Goal: Find specific page/section: Find specific page/section

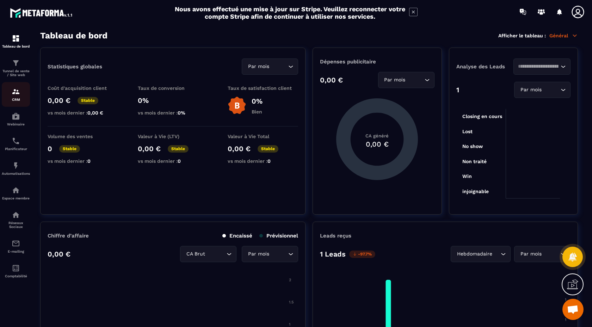
click at [13, 98] on div "CRM" at bounding box center [16, 94] width 28 height 14
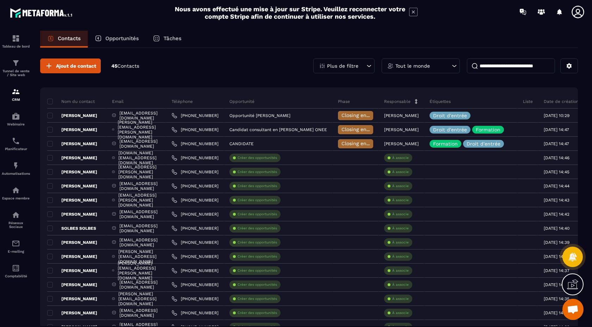
click at [350, 102] on p "Phase" at bounding box center [344, 102] width 12 height 6
click at [369, 64] on icon at bounding box center [368, 65] width 7 height 7
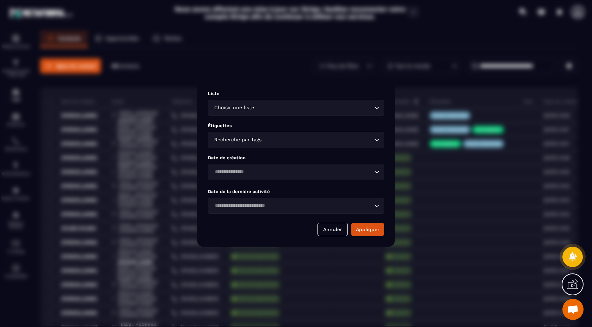
click at [372, 107] on input "Search for option" at bounding box center [314, 108] width 117 height 8
click at [373, 106] on icon "Search for option" at bounding box center [376, 107] width 7 height 7
click at [363, 138] on input "Search for option" at bounding box center [318, 140] width 110 height 8
click at [363, 138] on input "Search for option" at bounding box center [293, 140] width 160 height 8
click at [373, 138] on div "Recherche par tags" at bounding box center [292, 140] width 161 height 8
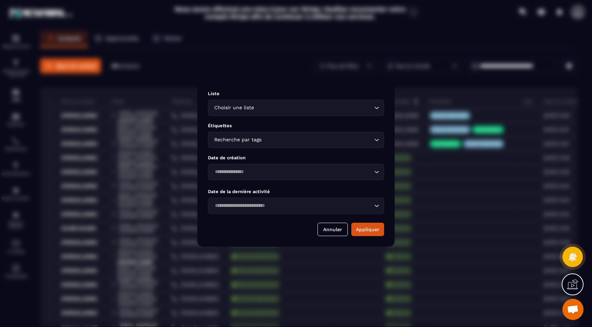
click at [371, 107] on input "Search for option" at bounding box center [314, 108] width 117 height 8
click at [374, 107] on icon "Search for option" at bounding box center [376, 107] width 7 height 7
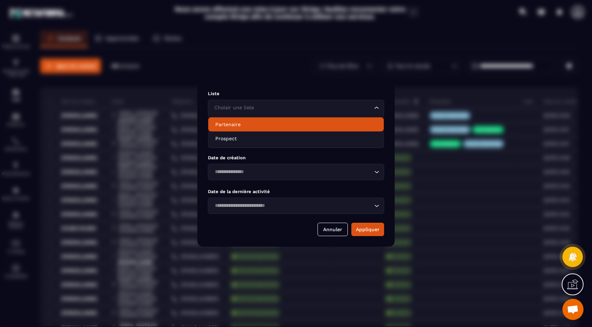
click at [293, 72] on div "Modal window" at bounding box center [296, 163] width 592 height 327
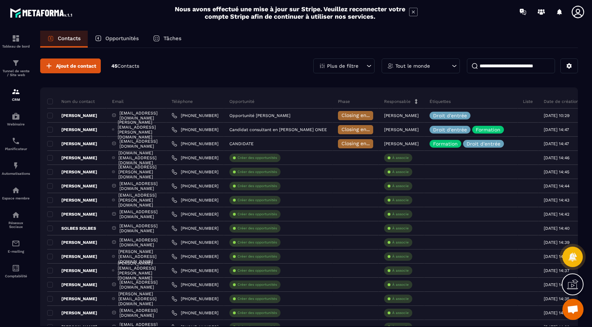
click at [76, 103] on p "Nom du contact" at bounding box center [71, 102] width 48 height 6
click at [50, 102] on span at bounding box center [50, 102] width 6 height 6
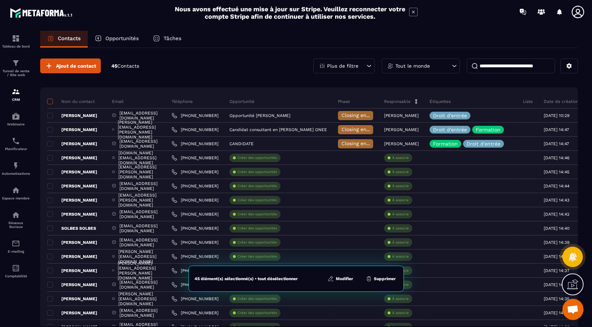
click at [50, 102] on span at bounding box center [50, 102] width 6 height 6
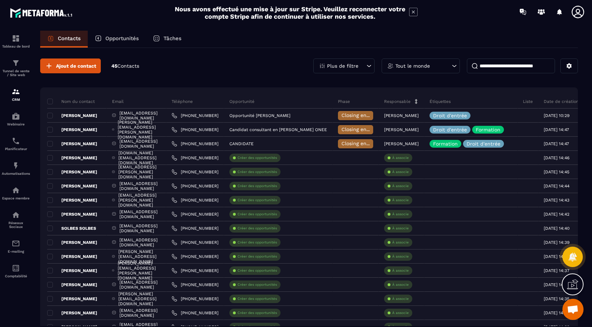
click at [125, 40] on p "Opportunités" at bounding box center [121, 38] width 33 height 6
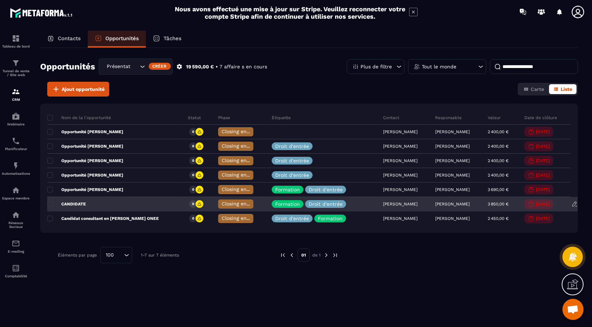
click at [80, 202] on p "CANDIDATE" at bounding box center [66, 204] width 39 height 6
